Goal: Information Seeking & Learning: Learn about a topic

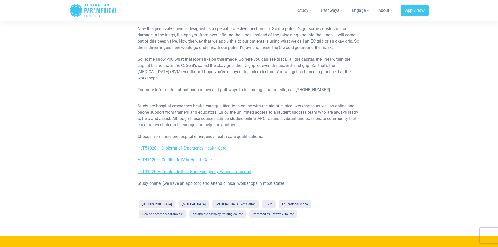
scroll to position [340, 0]
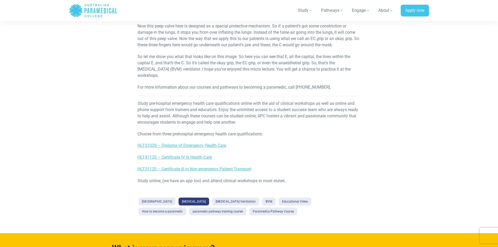
click at [208, 198] on link "[MEDICAL_DATA]" at bounding box center [194, 202] width 31 height 8
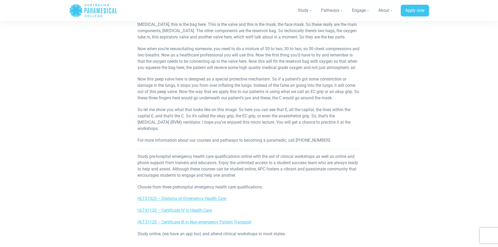
scroll to position [235, 0]
